Goal: Task Accomplishment & Management: Manage account settings

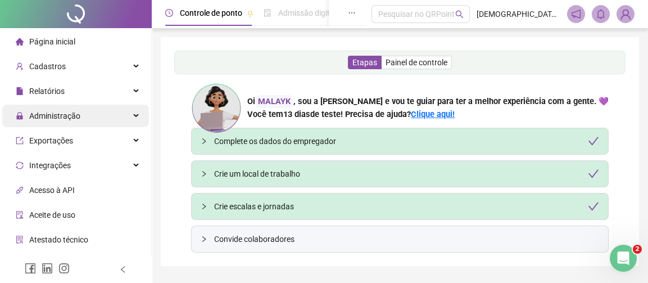
click at [99, 117] on div "Administração" at bounding box center [75, 115] width 147 height 22
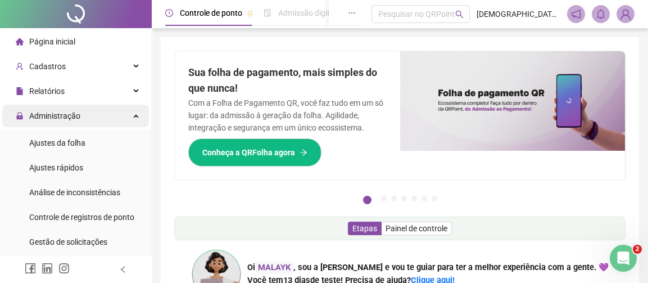
click at [81, 112] on div "Administração" at bounding box center [75, 115] width 147 height 22
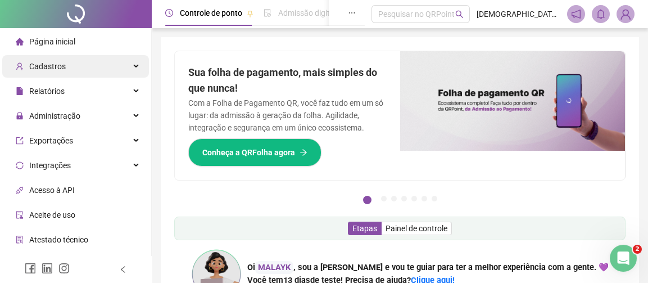
click at [84, 68] on div "Cadastros" at bounding box center [75, 66] width 147 height 22
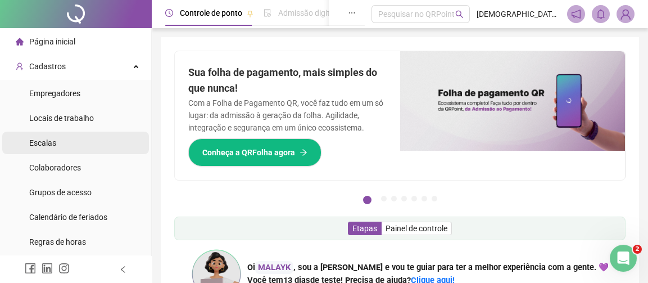
click at [69, 143] on li "Escalas" at bounding box center [75, 142] width 147 height 22
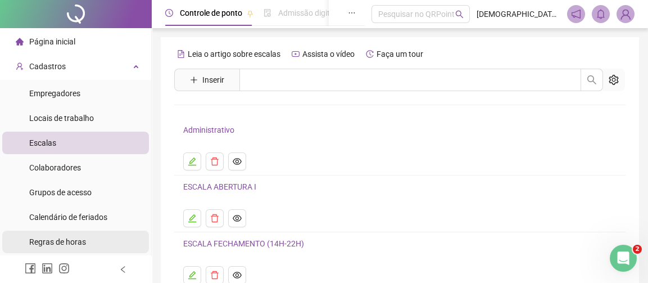
scroll to position [56, 0]
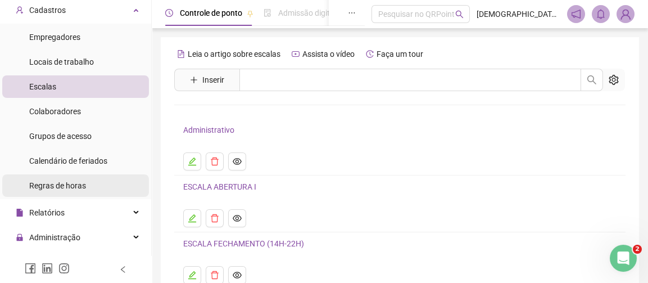
click at [76, 183] on span "Regras de horas" at bounding box center [57, 185] width 57 height 9
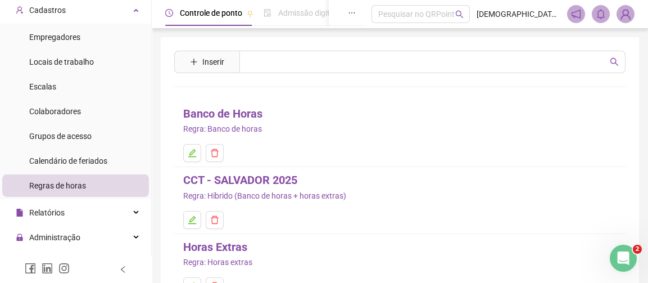
click at [220, 182] on link "CCT - SALVADOR 2025" at bounding box center [240, 179] width 114 height 17
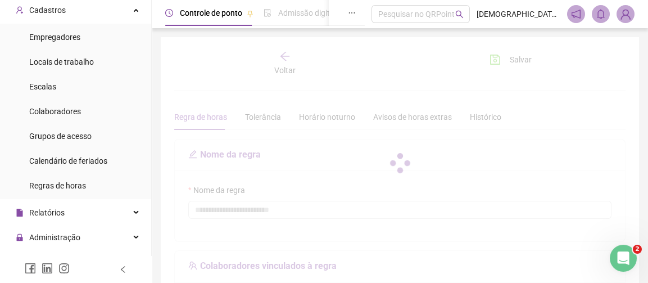
type input "**********"
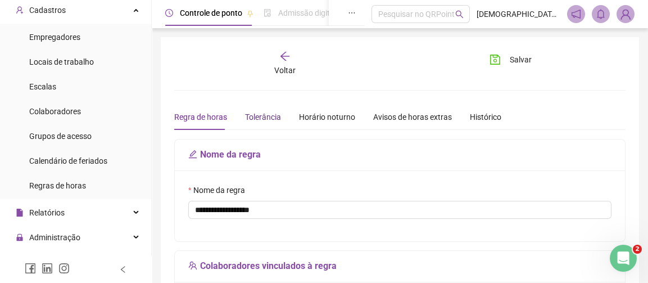
click at [255, 119] on div "Tolerância" at bounding box center [263, 117] width 36 height 12
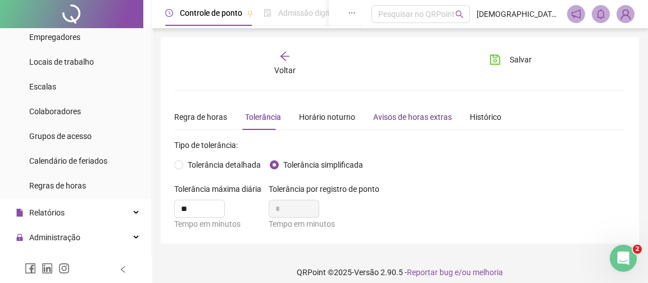
click at [397, 116] on div "Avisos de horas extras" at bounding box center [412, 117] width 79 height 12
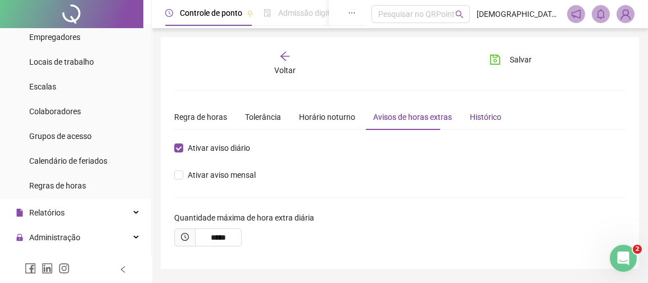
click at [485, 120] on div "Histórico" at bounding box center [485, 117] width 31 height 12
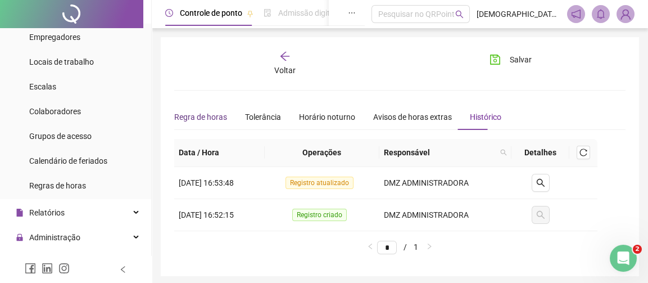
click at [194, 116] on div "Regra de horas" at bounding box center [200, 117] width 53 height 12
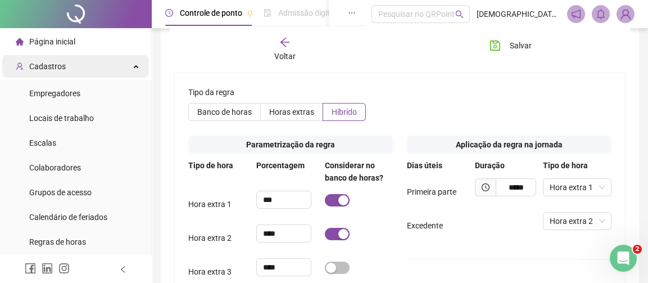
scroll to position [408, 0]
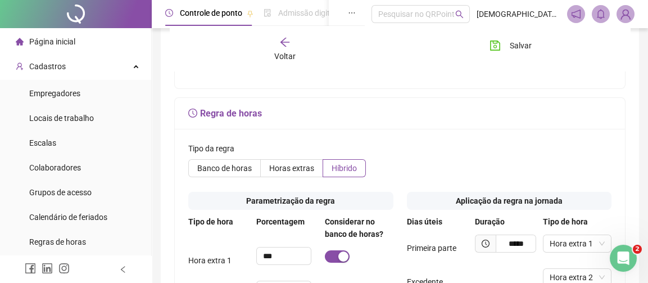
click at [290, 52] on span "Voltar" at bounding box center [284, 56] width 21 height 9
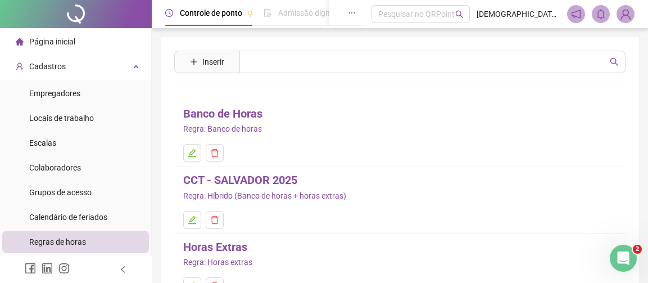
click at [229, 113] on link "Banco de Horas" at bounding box center [222, 113] width 79 height 17
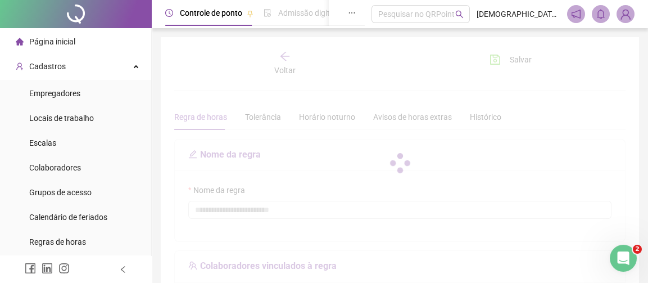
type input "**********"
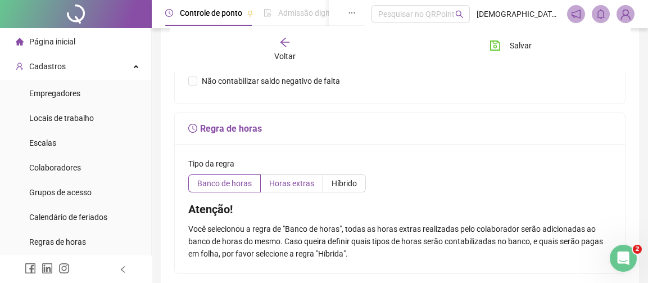
scroll to position [445, 0]
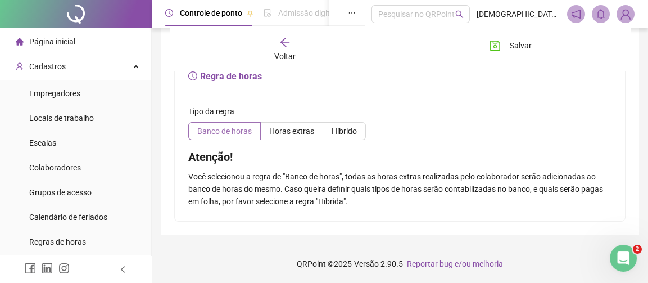
click at [235, 133] on span "Banco de horas" at bounding box center [224, 130] width 54 height 9
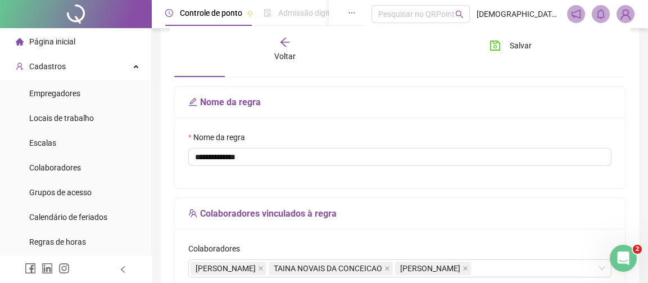
scroll to position [0, 0]
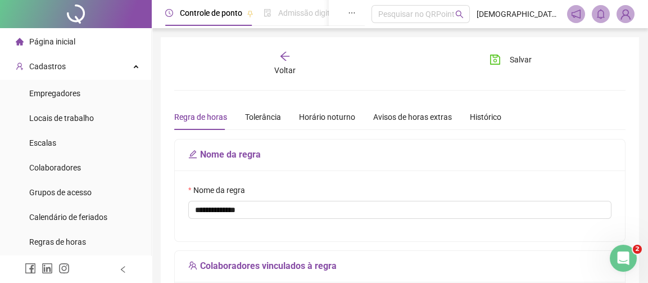
click at [287, 53] on icon "arrow-left" at bounding box center [284, 56] width 11 height 11
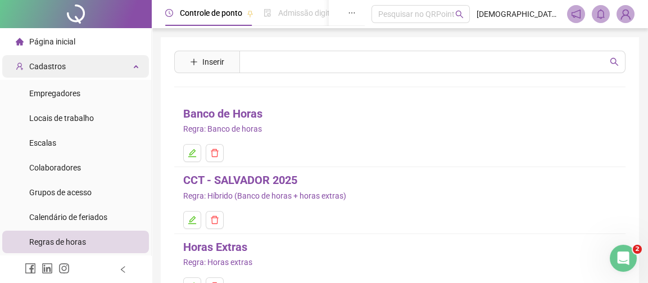
click at [98, 71] on div "Cadastros" at bounding box center [75, 66] width 147 height 22
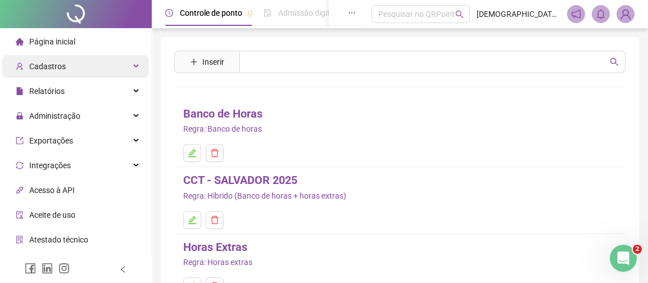
click at [98, 71] on div "Cadastros" at bounding box center [75, 66] width 147 height 22
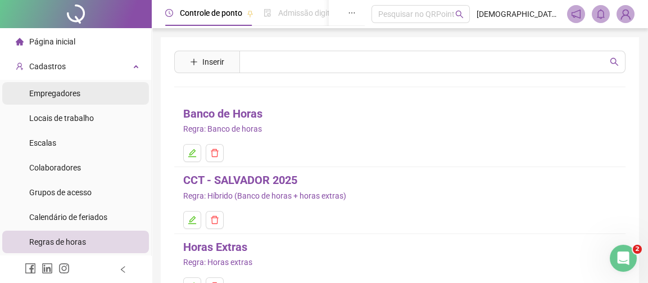
click at [83, 96] on li "Empregadores" at bounding box center [75, 93] width 147 height 22
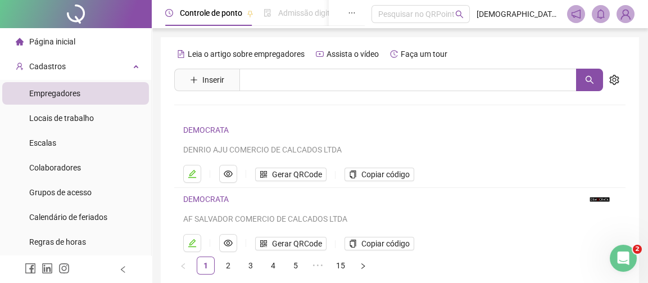
click at [208, 129] on link "DEMOCRATA" at bounding box center [206, 129] width 46 height 9
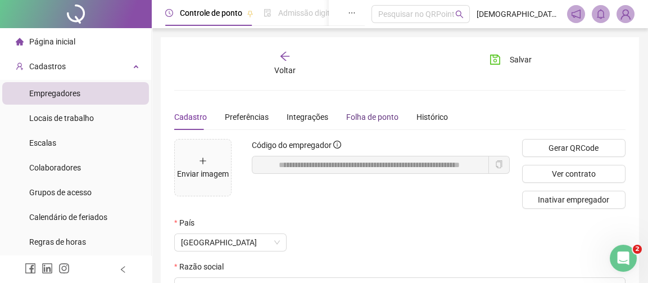
click at [373, 114] on div "Folha de ponto" at bounding box center [372, 117] width 52 height 12
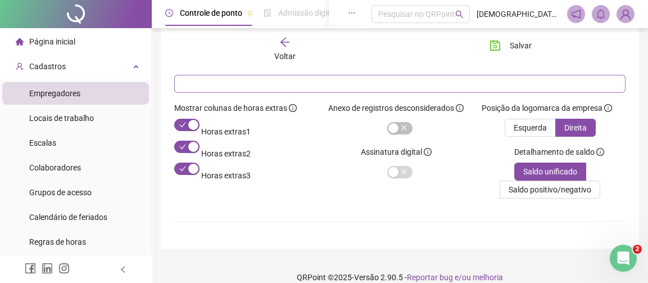
scroll to position [126, 0]
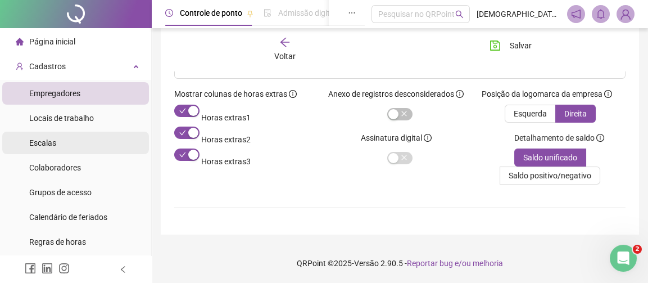
click at [82, 142] on li "Escalas" at bounding box center [75, 142] width 147 height 22
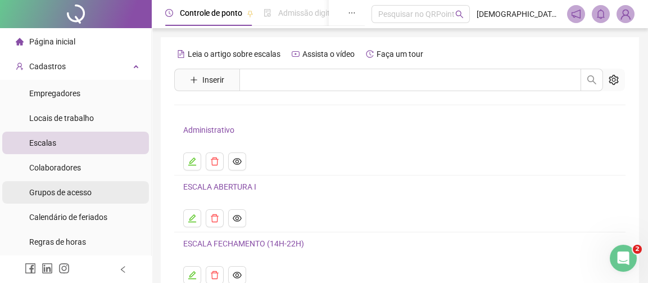
scroll to position [56, 0]
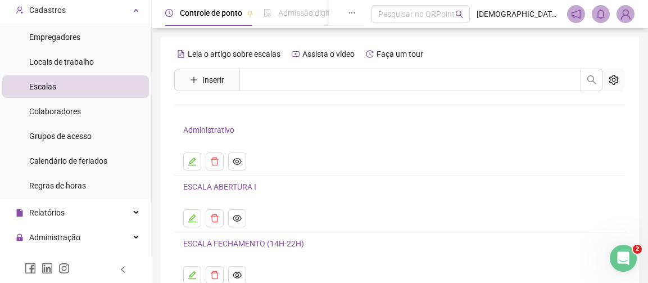
click at [67, 88] on li "Escalas" at bounding box center [75, 86] width 147 height 22
click at [210, 75] on span "Inserir" at bounding box center [213, 80] width 22 height 12
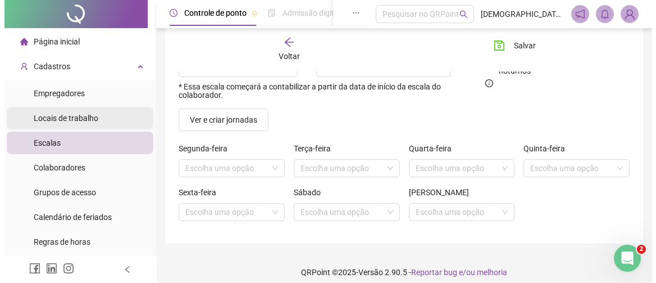
scroll to position [112, 0]
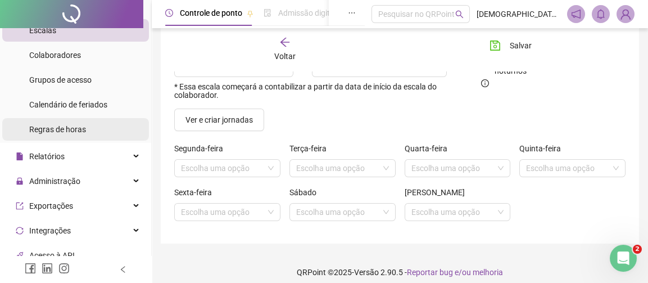
click at [95, 125] on li "Regras de horas" at bounding box center [75, 129] width 147 height 22
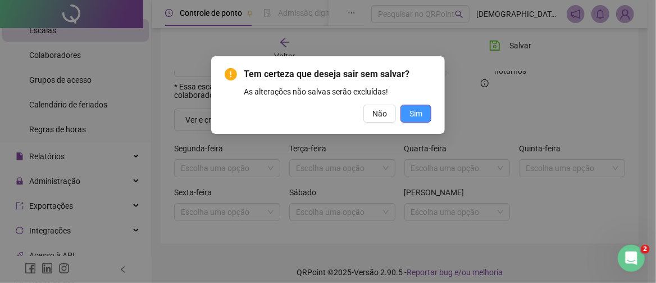
click at [421, 120] on button "Sim" at bounding box center [416, 113] width 31 height 18
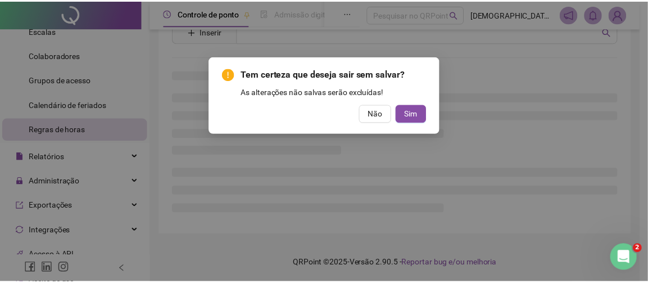
scroll to position [30, 0]
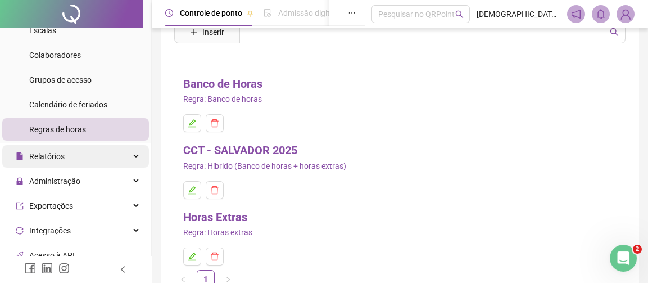
click at [87, 160] on div "Relatórios" at bounding box center [75, 156] width 147 height 22
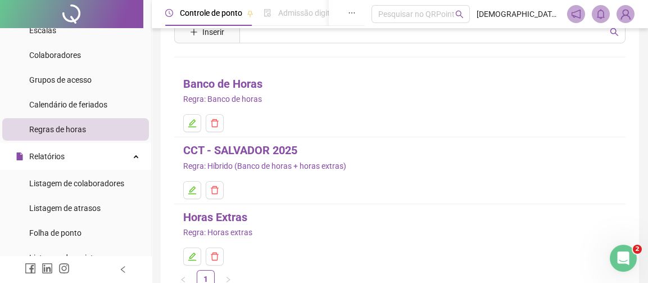
scroll to position [225, 0]
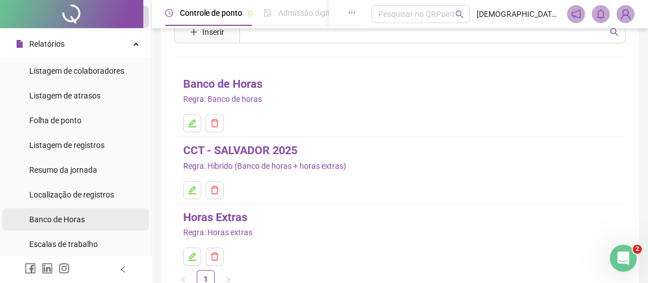
click at [60, 221] on span "Banco de Horas" at bounding box center [57, 219] width 56 height 9
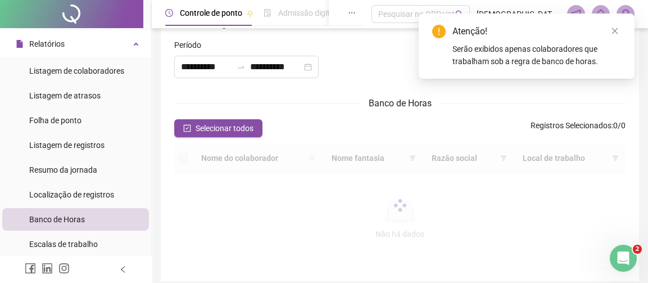
type input "**********"
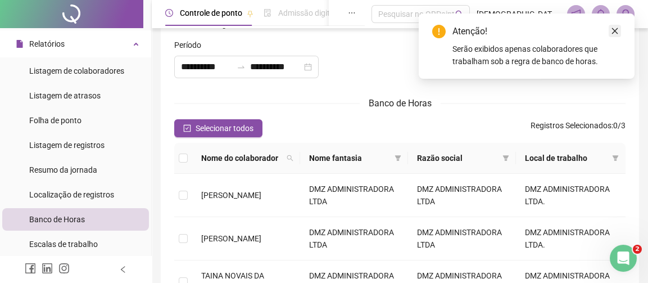
click at [612, 31] on icon "close" at bounding box center [615, 31] width 8 height 8
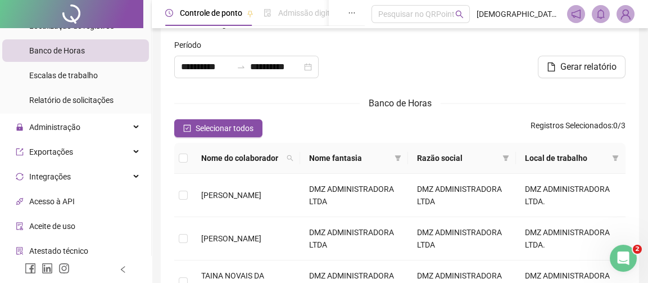
scroll to position [225, 0]
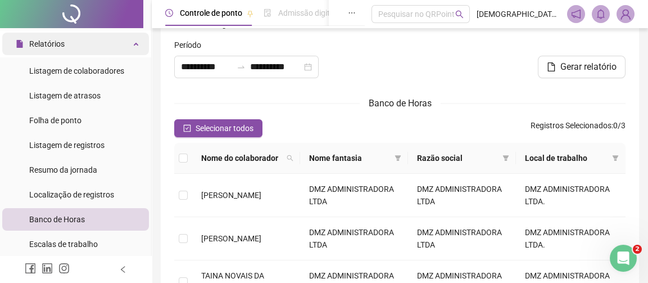
click at [115, 44] on div "Relatórios" at bounding box center [75, 44] width 147 height 22
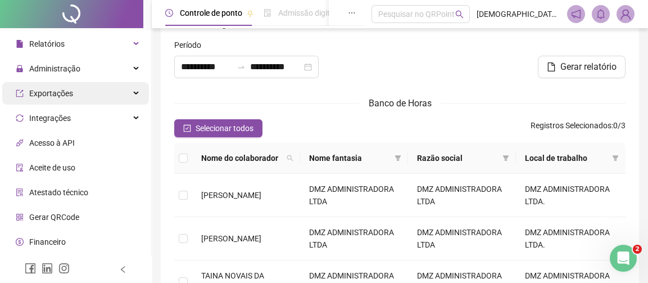
scroll to position [56, 0]
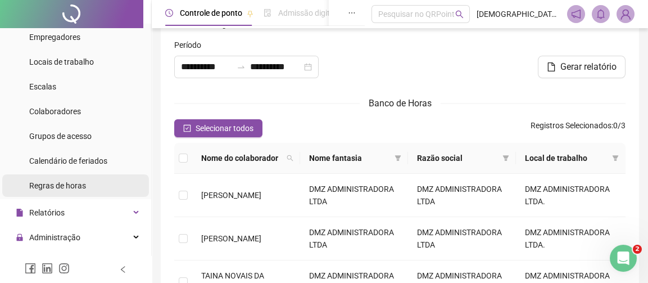
click at [84, 183] on li "Regras de horas" at bounding box center [75, 185] width 147 height 22
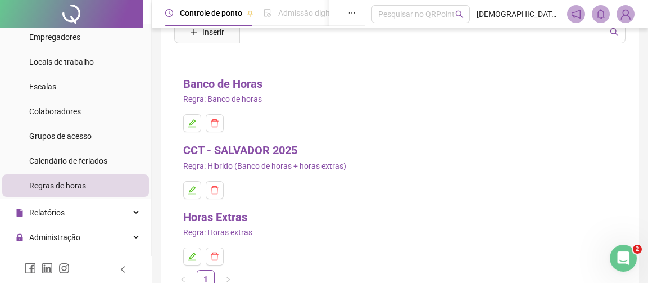
click at [241, 84] on link "Banco de Horas" at bounding box center [222, 83] width 79 height 17
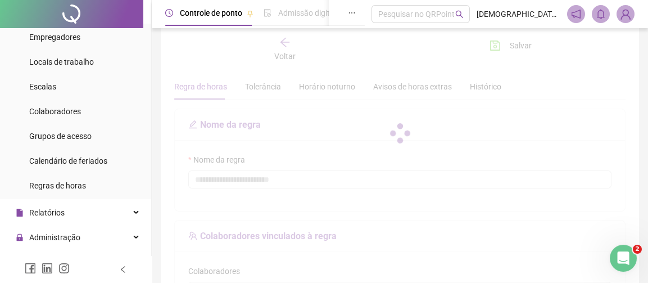
type input "**********"
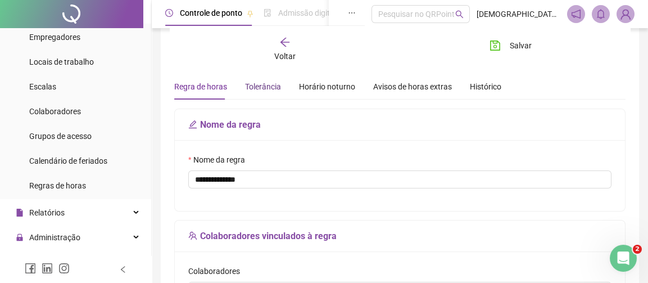
click at [257, 81] on div "Tolerância" at bounding box center [263, 86] width 36 height 12
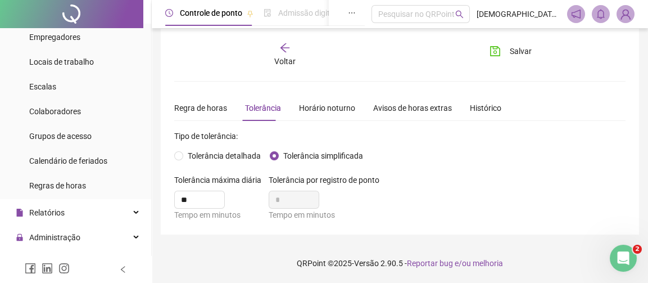
scroll to position [5, 0]
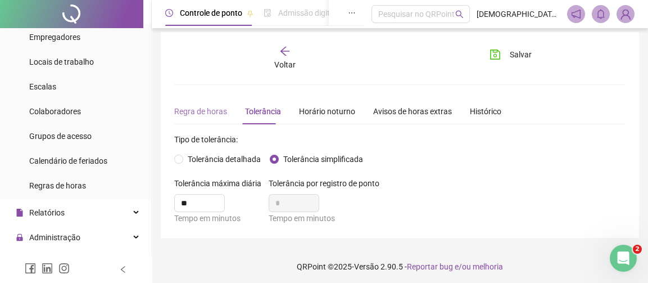
click at [197, 101] on div "Regra de horas" at bounding box center [200, 111] width 53 height 26
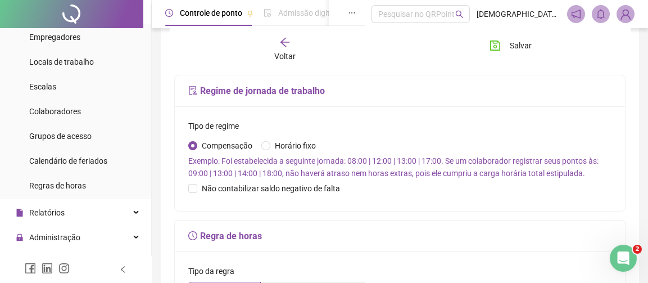
scroll to position [342, 0]
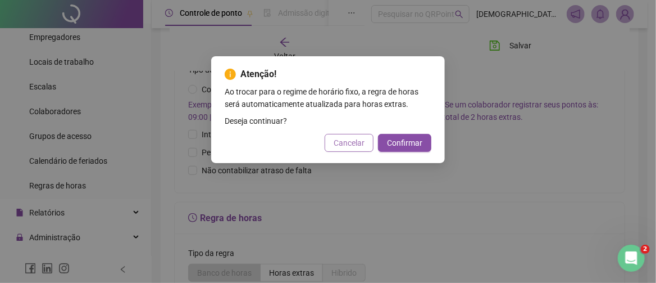
click at [347, 145] on span "Cancelar" at bounding box center [349, 143] width 31 height 12
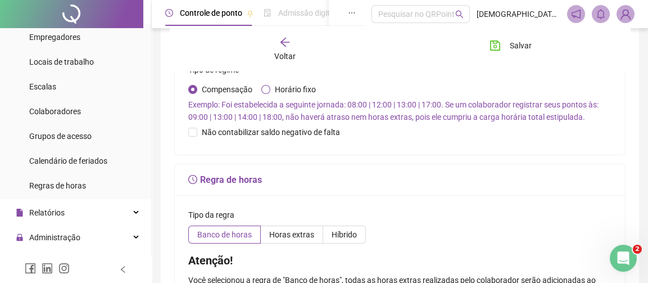
click at [261, 93] on label "Horário fixo" at bounding box center [290, 89] width 59 height 12
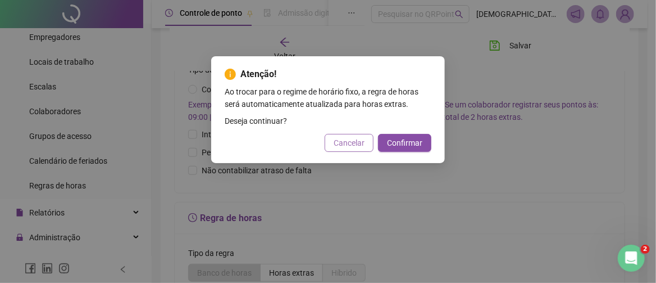
click at [353, 148] on span "Cancelar" at bounding box center [349, 143] width 31 height 12
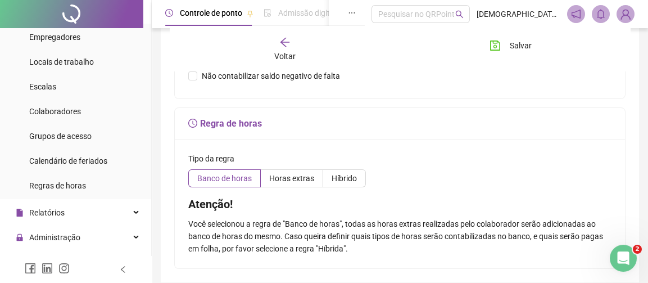
scroll to position [445, 0]
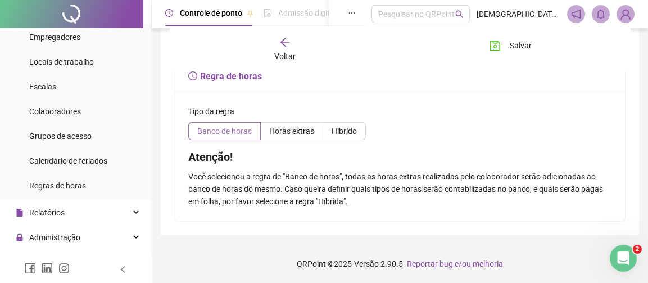
click at [238, 128] on span "Banco de horas" at bounding box center [224, 130] width 54 height 9
click at [290, 129] on span "Horas extras" at bounding box center [291, 130] width 45 height 9
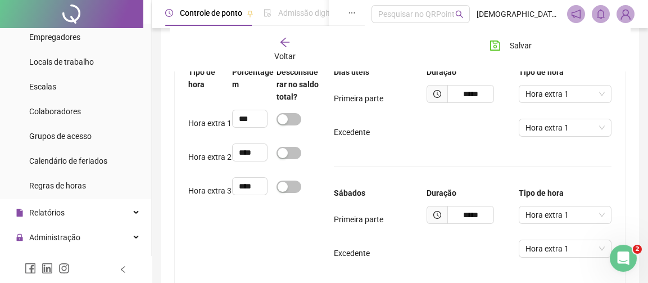
scroll to position [502, 0]
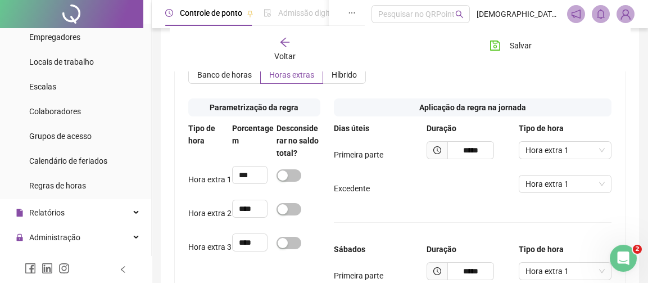
click at [340, 68] on div "Voltar Salvar" at bounding box center [400, 49] width 460 height 43
click at [335, 77] on span "Híbrido" at bounding box center [343, 74] width 25 height 9
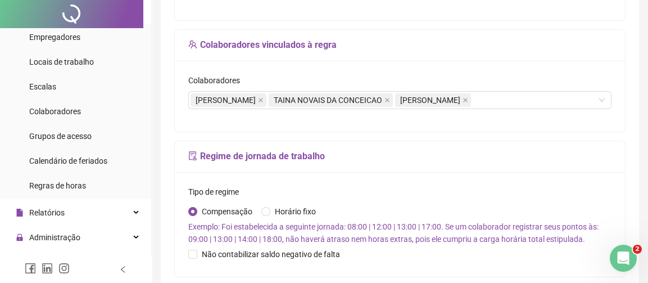
scroll to position [0, 0]
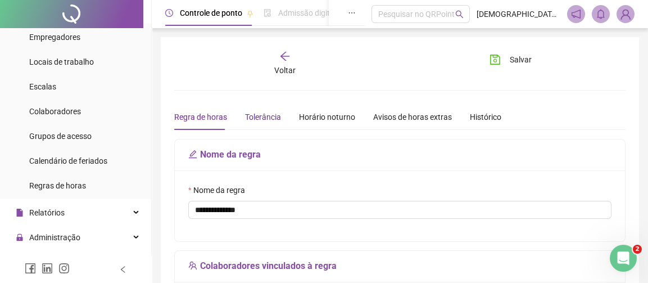
click at [267, 113] on div "Tolerância" at bounding box center [263, 117] width 36 height 12
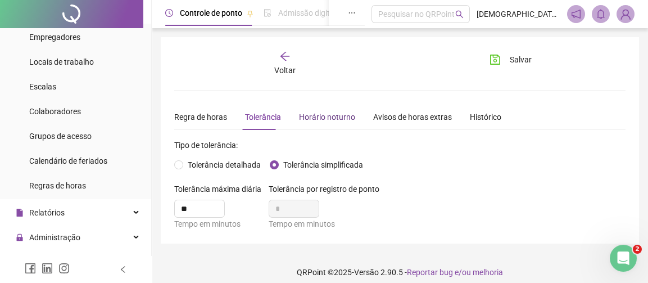
click at [327, 113] on div "Horário noturno" at bounding box center [327, 117] width 56 height 12
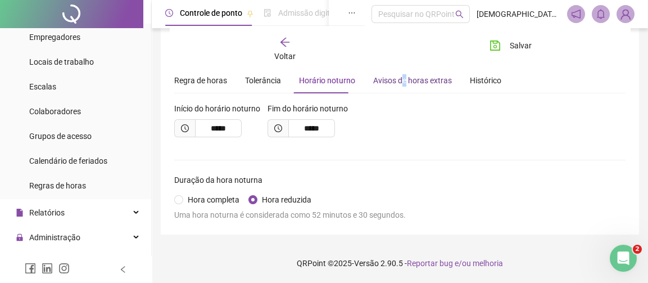
click at [396, 84] on div "Avisos de horas extras" at bounding box center [412, 80] width 79 height 12
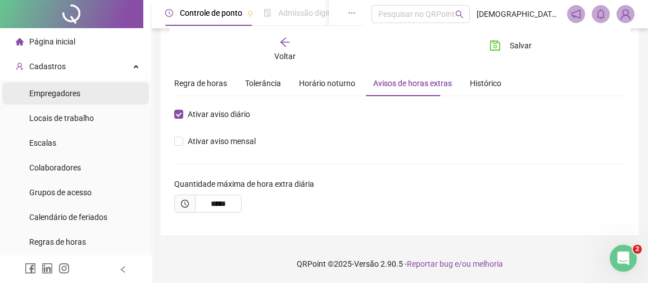
click at [53, 90] on span "Empregadores" at bounding box center [54, 93] width 51 height 9
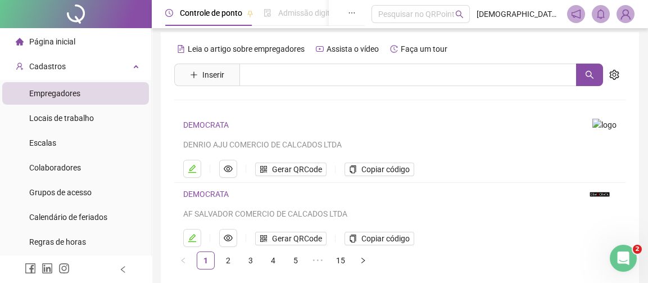
scroll to position [33, 0]
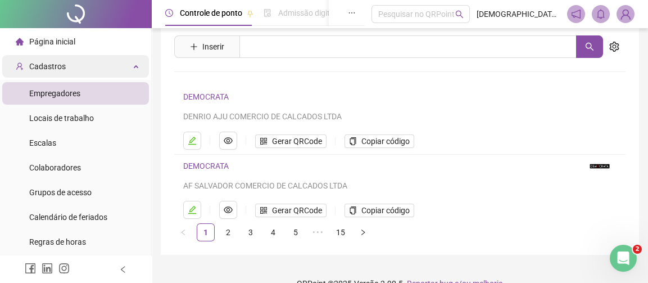
click at [123, 71] on div "Cadastros" at bounding box center [75, 66] width 147 height 22
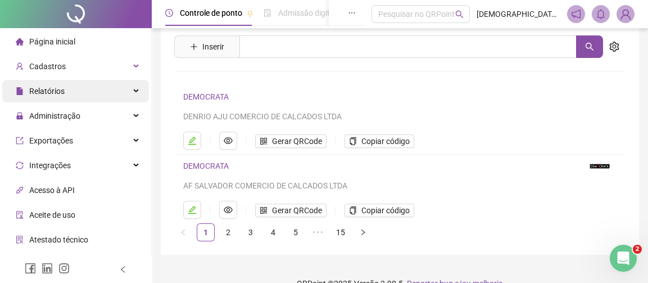
click at [71, 92] on div "Relatórios" at bounding box center [75, 91] width 147 height 22
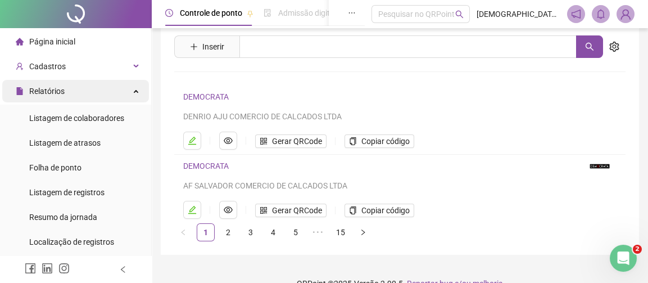
click at [102, 92] on div "Relatórios" at bounding box center [75, 91] width 147 height 22
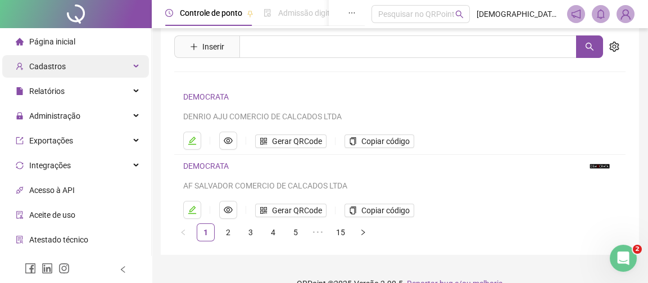
click at [99, 69] on div "Cadastros" at bounding box center [75, 66] width 147 height 22
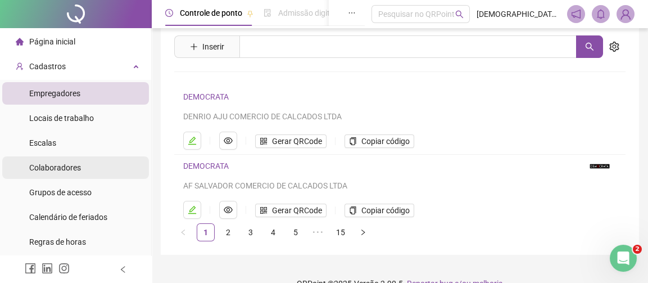
click at [65, 166] on span "Colaboradores" at bounding box center [55, 167] width 52 height 9
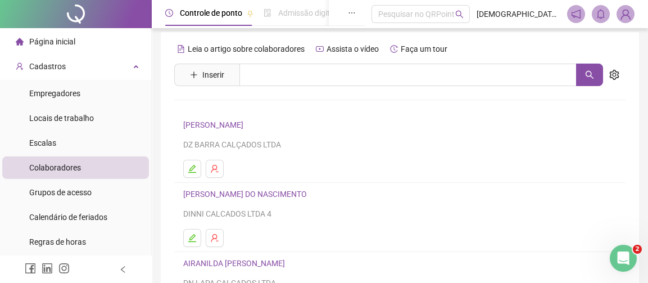
scroll to position [33, 0]
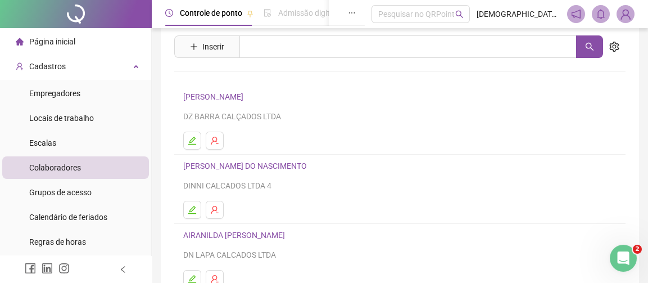
click at [245, 94] on link "[PERSON_NAME]" at bounding box center [214, 96] width 63 height 9
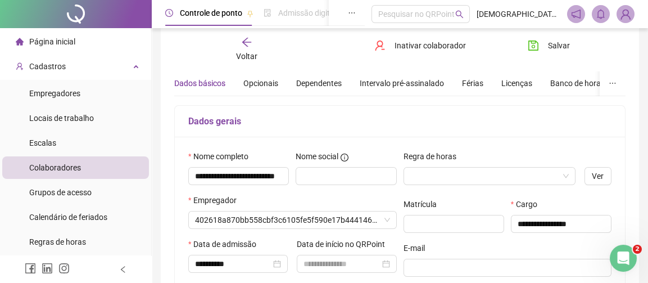
scroll to position [39, 0]
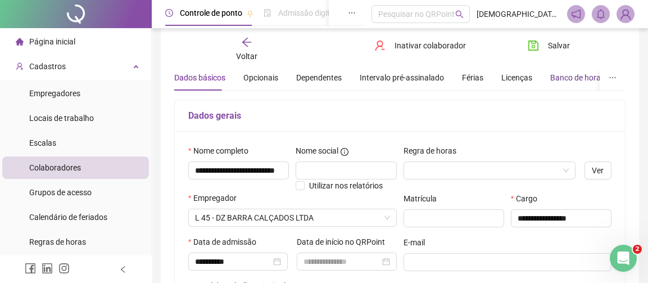
click at [552, 79] on div "Banco de horas" at bounding box center [577, 77] width 54 height 12
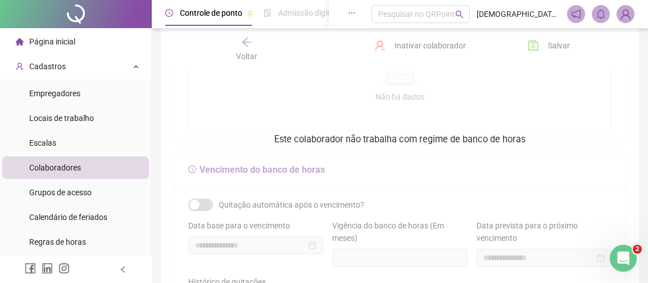
scroll to position [393, 0]
